Goal: Information Seeking & Learning: Learn about a topic

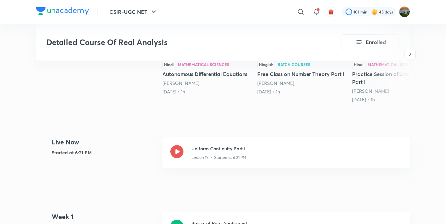
scroll to position [206, 0]
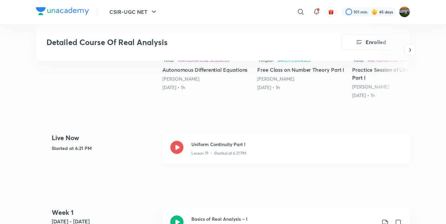
click at [219, 153] on p "Lesson 19 • Started at 6:21 PM" at bounding box center [218, 154] width 55 height 6
